Goal: Complete application form

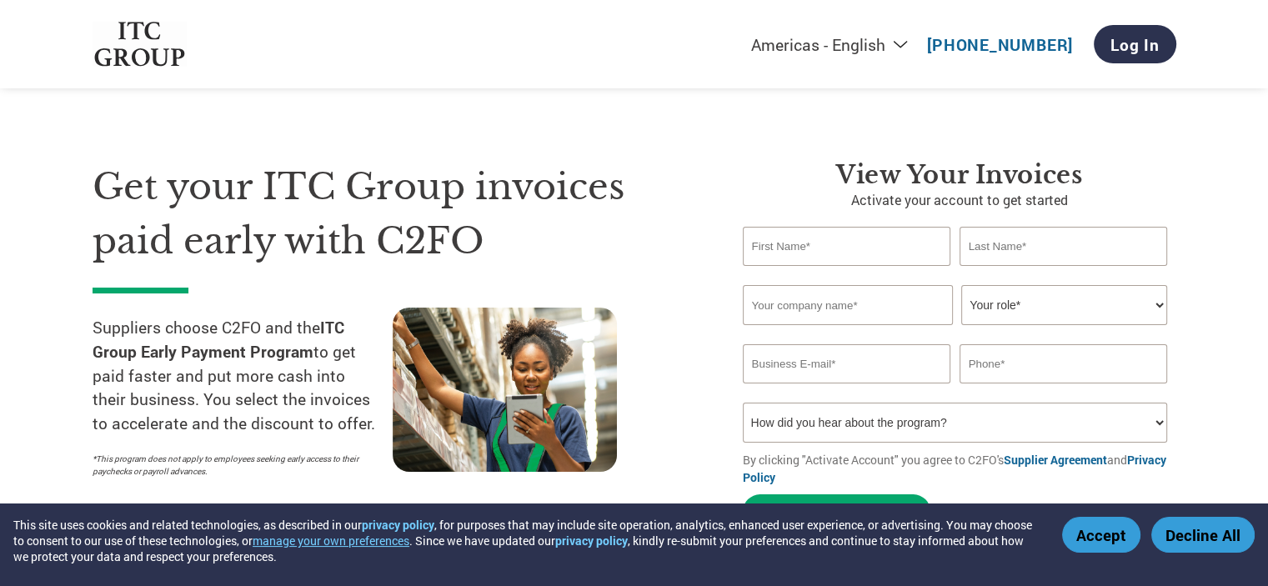
click at [807, 263] on input "text" at bounding box center [847, 246] width 208 height 39
type input "Vishal"
type input "[PERSON_NAME]"
type input "Vikas Enterprises"
type input "[EMAIL_ADDRESS][DOMAIN_NAME]"
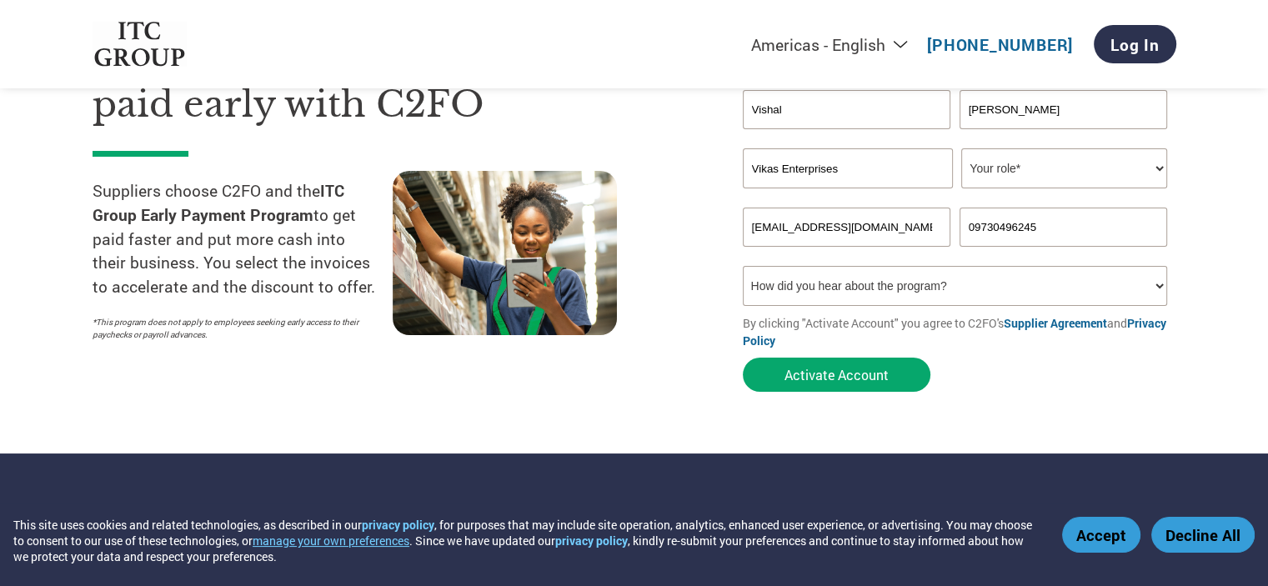
scroll to position [138, 0]
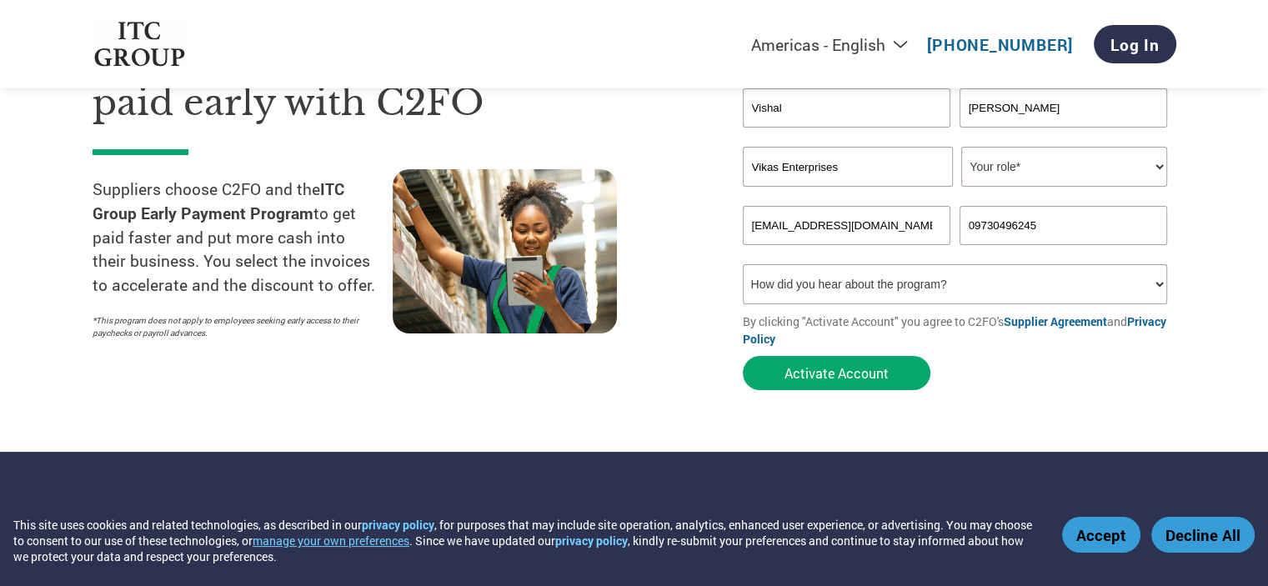
click at [978, 245] on input "09730496245" at bounding box center [1064, 225] width 208 height 39
type input "9730496245"
click at [1053, 187] on select "Your role* CFO Controller Credit Manager Finance Director Treasurer CEO Preside…" at bounding box center [1064, 167] width 206 height 40
select select "OFFICE_MANAGER"
click at [961, 185] on select "Your role* CFO Controller Credit Manager Finance Director Treasurer CEO Preside…" at bounding box center [1064, 167] width 206 height 40
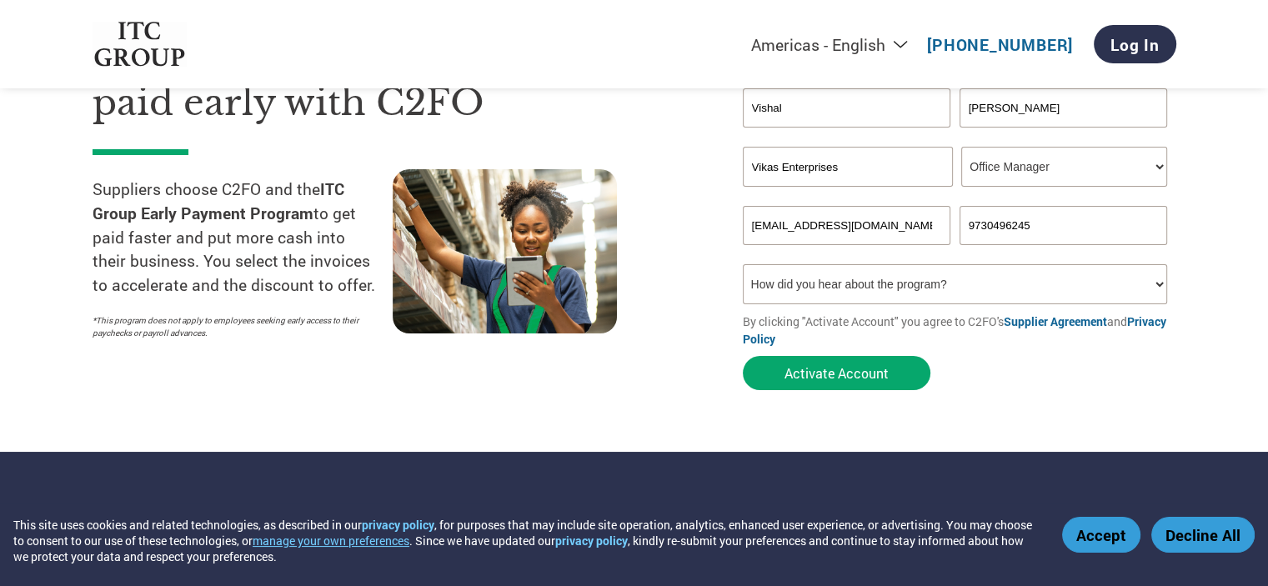
click at [922, 304] on select "How did you hear about the program? Received a letter Email Social Media Online…" at bounding box center [955, 284] width 425 height 40
select select "Email"
click at [743, 304] on select "How did you hear about the program? Received a letter Email Social Media Online…" at bounding box center [955, 284] width 425 height 40
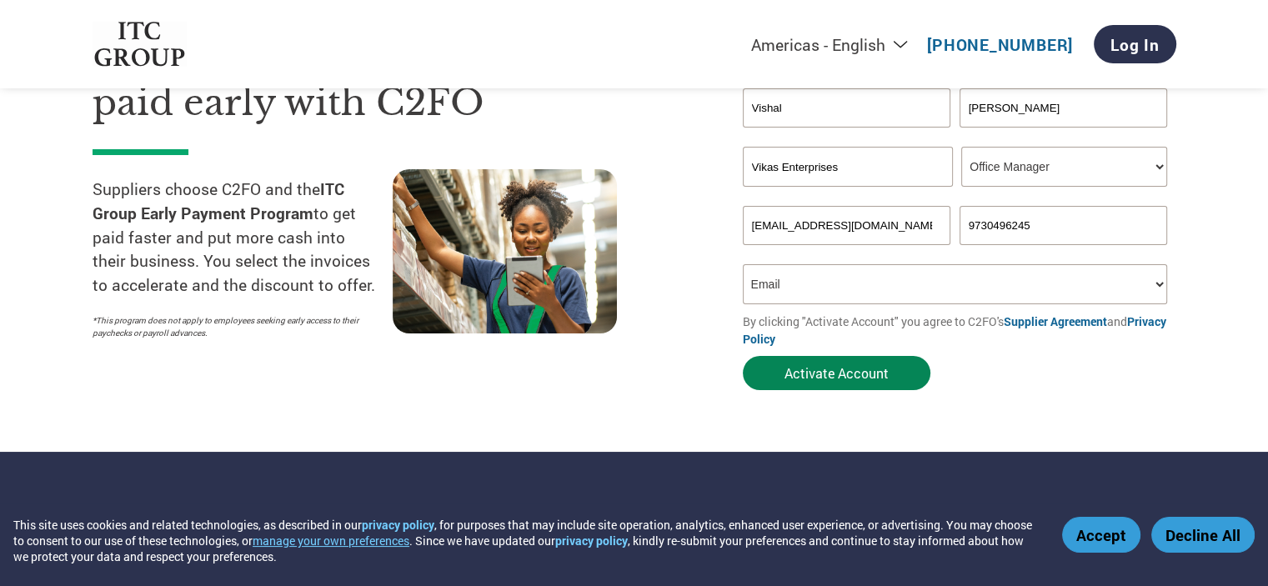
click at [825, 390] on button "Activate Account" at bounding box center [837, 373] width 188 height 34
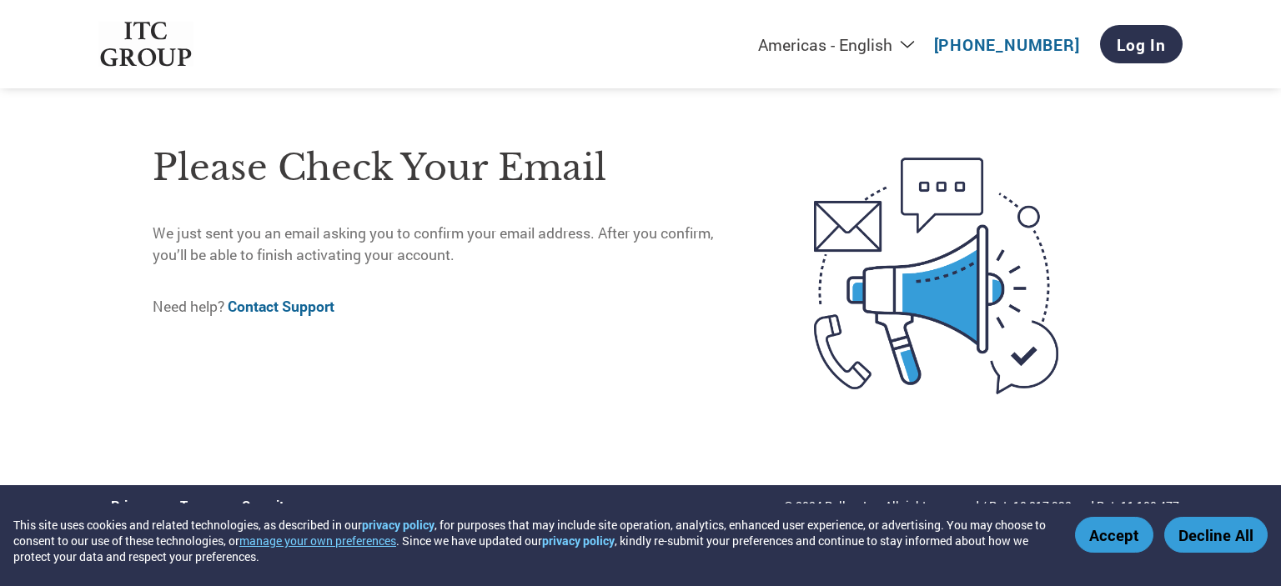
click at [1106, 535] on button "Accept" at bounding box center [1114, 535] width 78 height 36
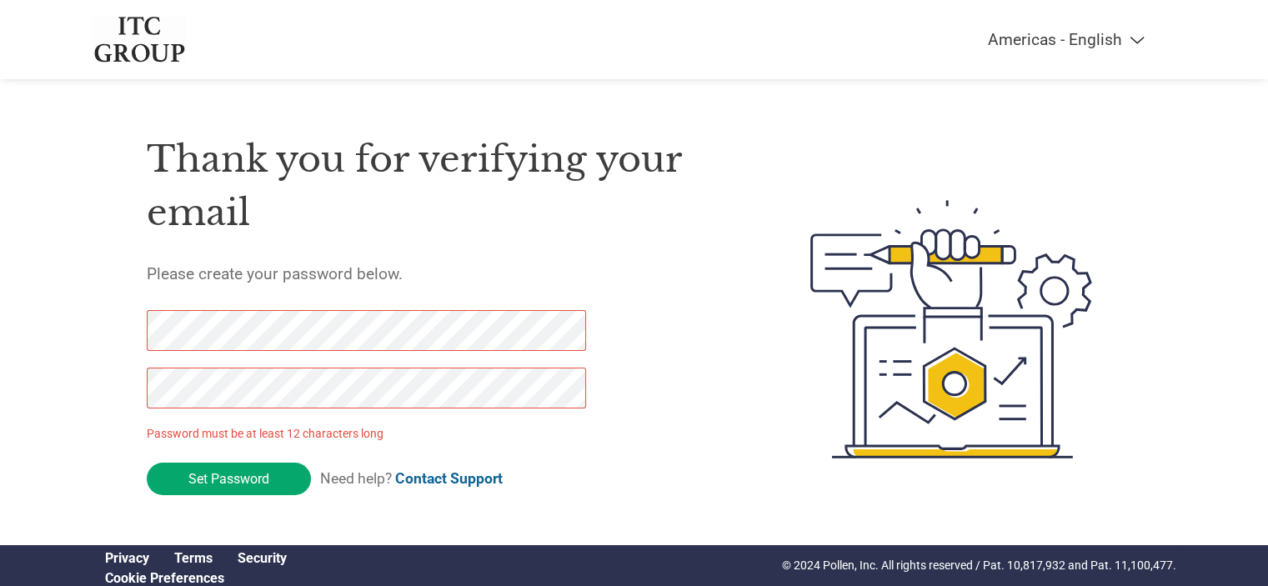
click at [208, 443] on p "Password must be at least 12 characters long" at bounding box center [369, 434] width 445 height 18
click at [94, 419] on div "Thank you for verifying your email Please create your password below. Password …" at bounding box center [635, 329] width 1084 height 442
click at [135, 396] on div "Thank you for verifying your email Please create your password below. Password …" at bounding box center [635, 329] width 1084 height 442
click at [73, 428] on div "Americas - English Américas - Español Américas - Português Amériques - Français…" at bounding box center [634, 262] width 1268 height 525
click at [213, 492] on input "Set Password" at bounding box center [229, 479] width 164 height 33
